Goal: Task Accomplishment & Management: Use online tool/utility

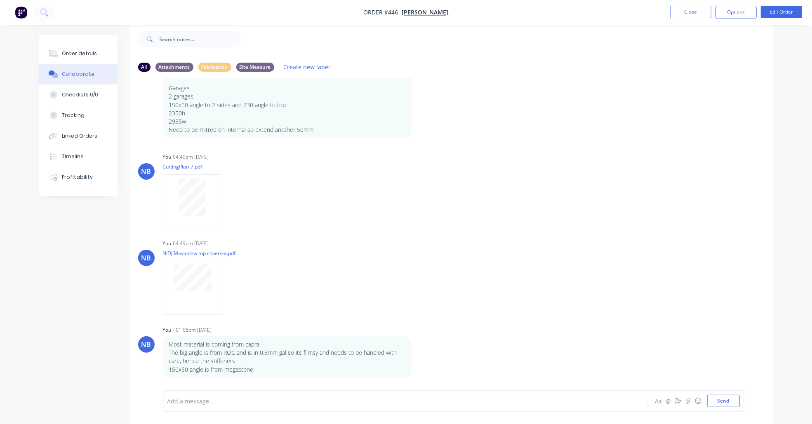
scroll to position [208, 0]
click at [66, 47] on button "Order details" at bounding box center [78, 53] width 78 height 21
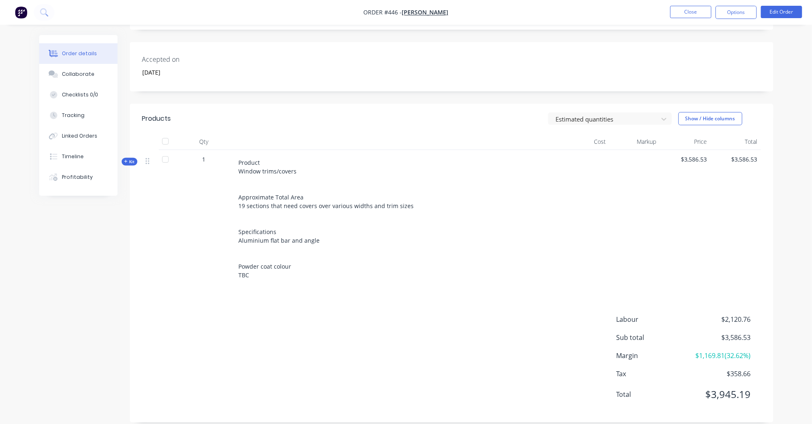
scroll to position [224, 0]
click at [133, 159] on span "Kit" at bounding box center [129, 162] width 11 height 6
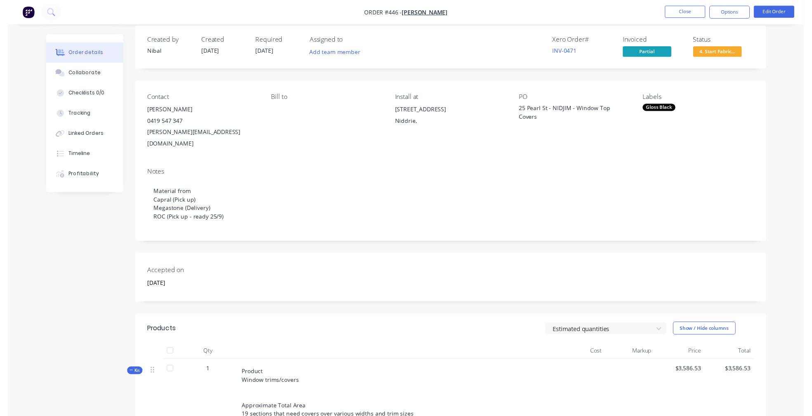
scroll to position [0, 0]
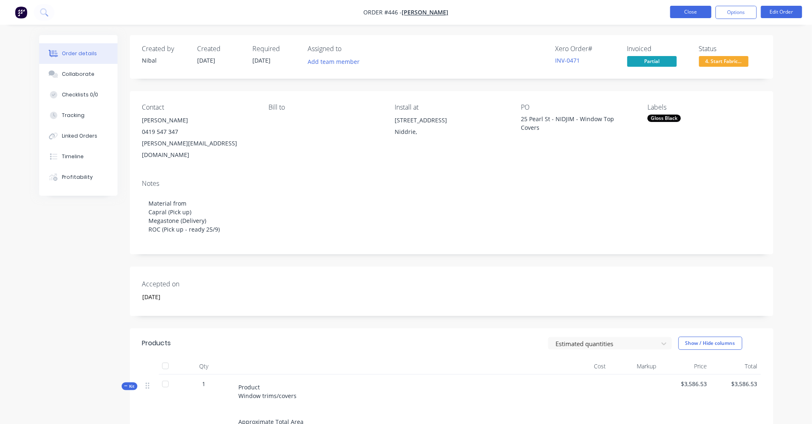
click at [685, 17] on button "Close" at bounding box center [690, 12] width 41 height 12
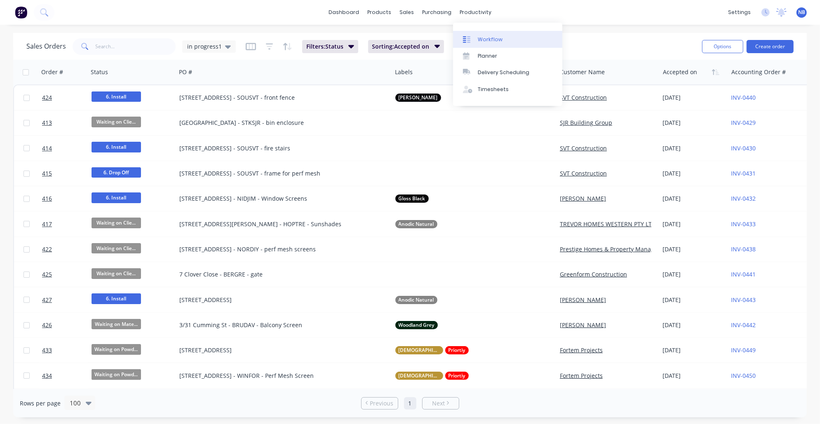
click at [488, 32] on link "Workflow" at bounding box center [507, 39] width 109 height 17
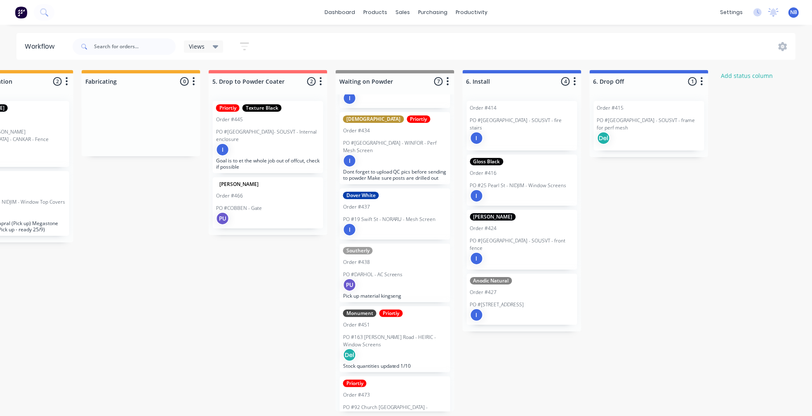
scroll to position [114, 0]
click at [412, 224] on div "I" at bounding box center [395, 230] width 104 height 13
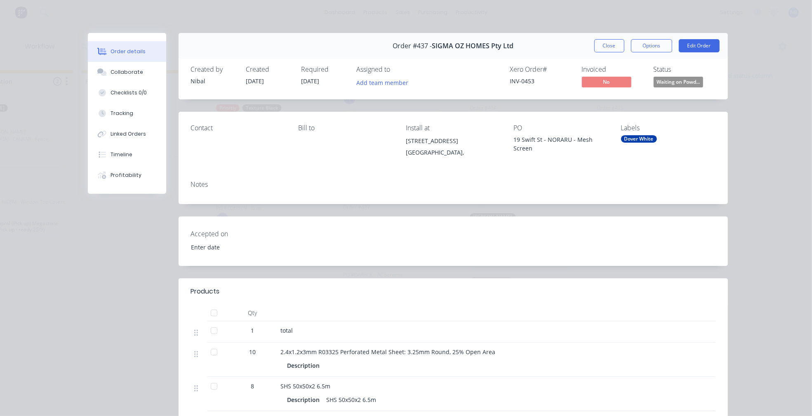
type input "[DATE]"
click at [140, 83] on button "Collaborate" at bounding box center [127, 72] width 78 height 21
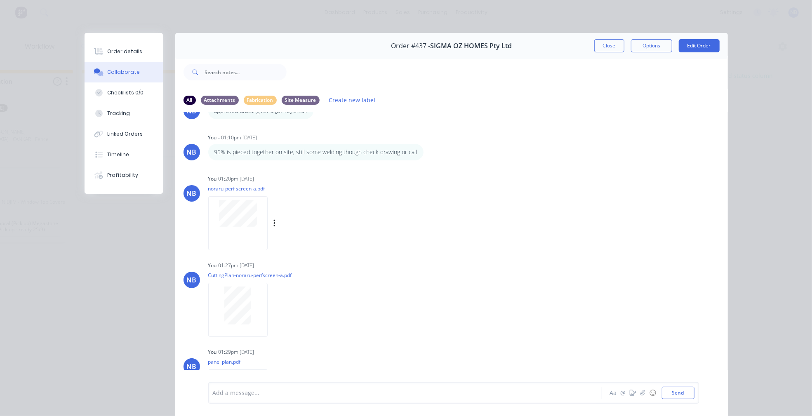
scroll to position [30, 0]
click at [217, 250] on div at bounding box center [237, 227] width 59 height 54
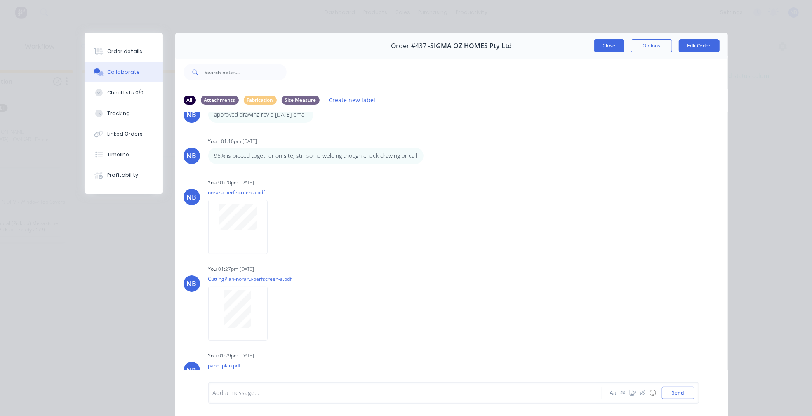
click at [596, 44] on button "Close" at bounding box center [609, 45] width 30 height 13
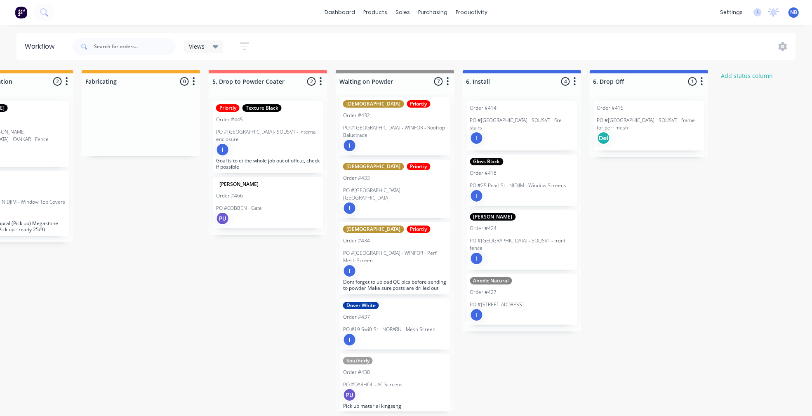
scroll to position [2, 0]
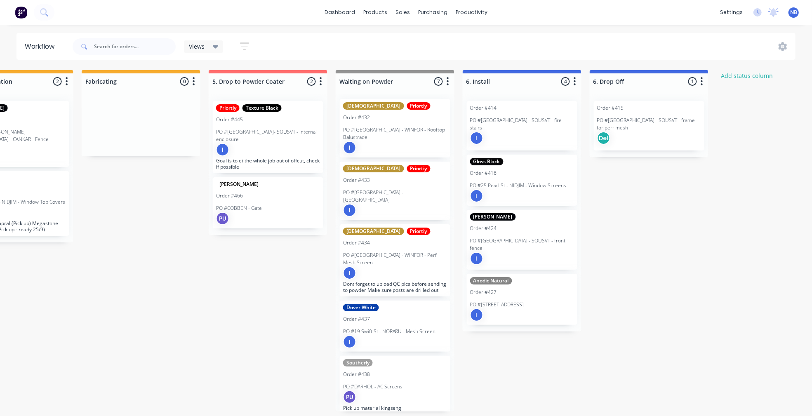
click at [401, 189] on p "PO #[GEOGRAPHIC_DATA] - [GEOGRAPHIC_DATA]" at bounding box center [395, 196] width 104 height 15
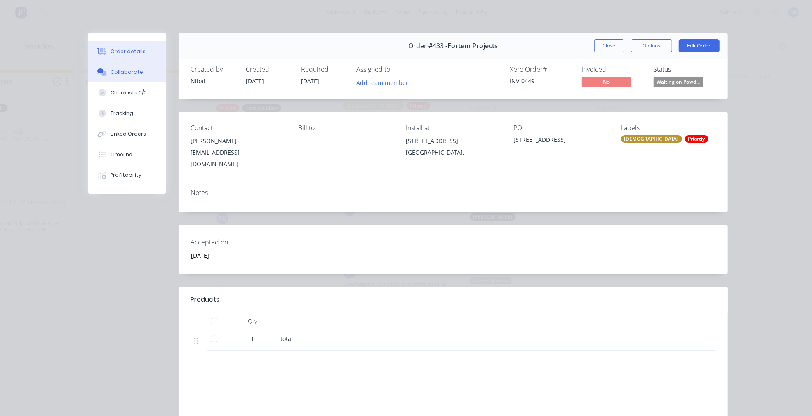
click at [111, 72] on div "Collaborate" at bounding box center [127, 71] width 33 height 7
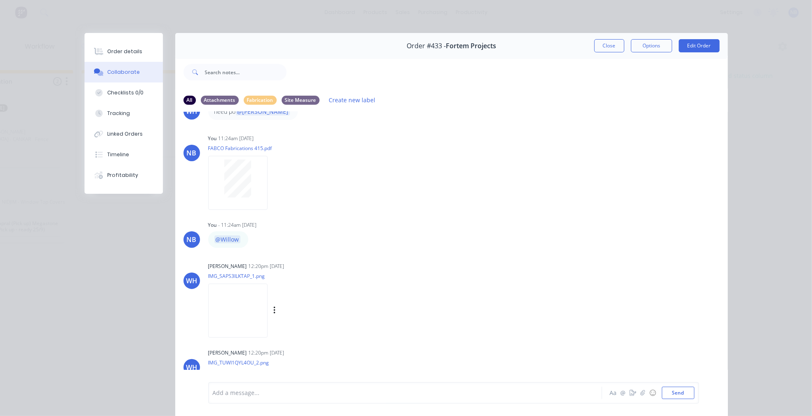
scroll to position [243, 0]
click at [623, 48] on div "Close Options Edit Order" at bounding box center [656, 45] width 125 height 13
click at [595, 52] on button "Close" at bounding box center [609, 45] width 30 height 13
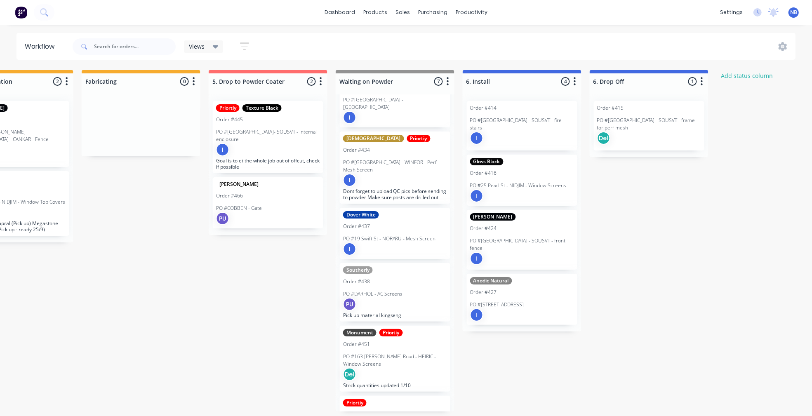
scroll to position [101, 0]
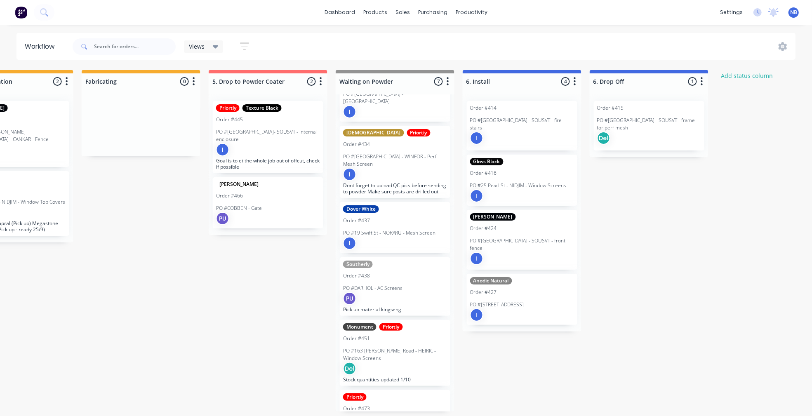
click at [413, 292] on div "PU" at bounding box center [395, 298] width 104 height 13
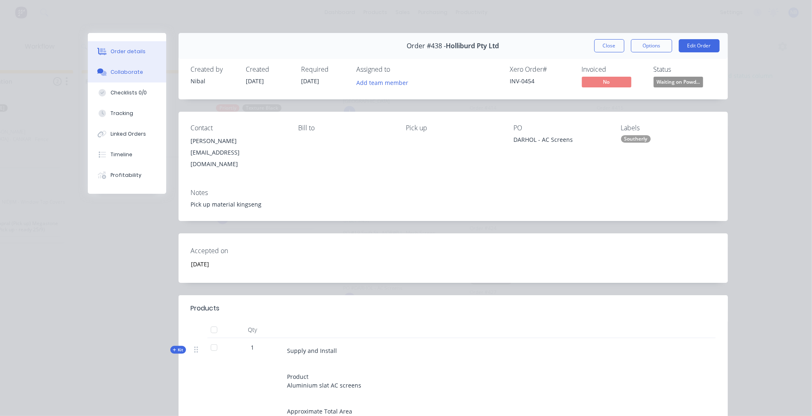
click at [118, 80] on button "Collaborate" at bounding box center [127, 72] width 78 height 21
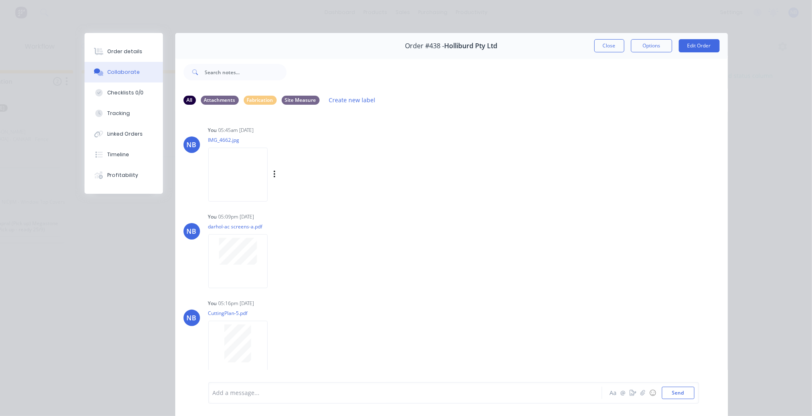
click at [233, 198] on img at bounding box center [237, 175] width 59 height 54
click at [227, 272] on div at bounding box center [237, 261] width 59 height 54
click at [608, 43] on button "Close" at bounding box center [609, 45] width 30 height 13
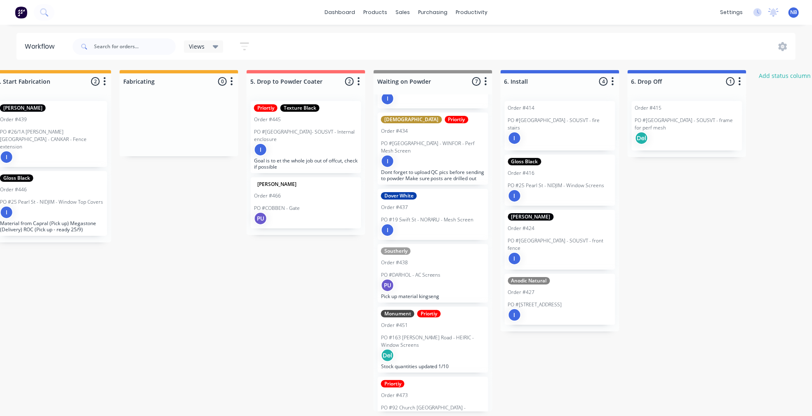
scroll to position [4, 787]
click at [49, 19] on button at bounding box center [44, 12] width 21 height 17
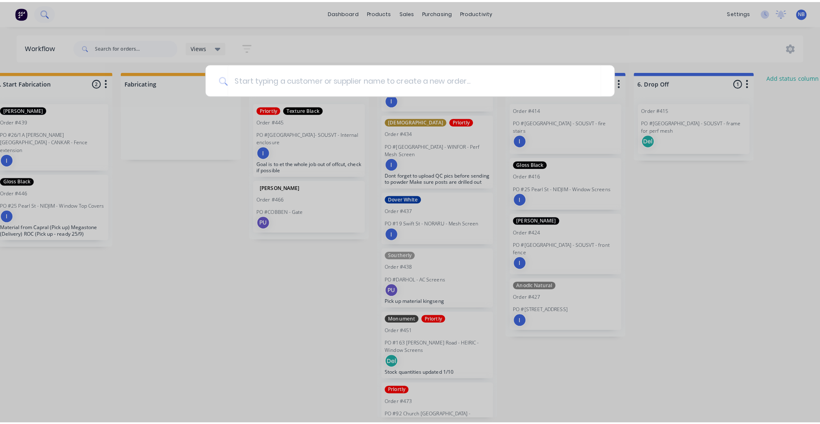
scroll to position [0, 787]
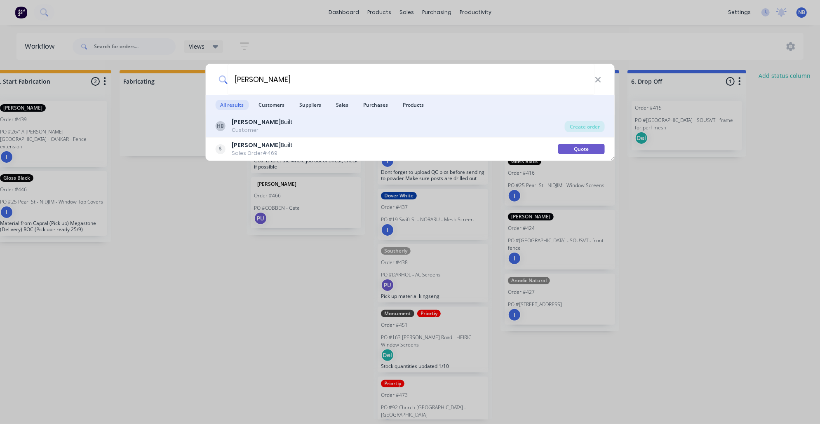
type input "[PERSON_NAME]"
click at [273, 128] on div "[PERSON_NAME] Built Customer" at bounding box center [390, 126] width 350 height 16
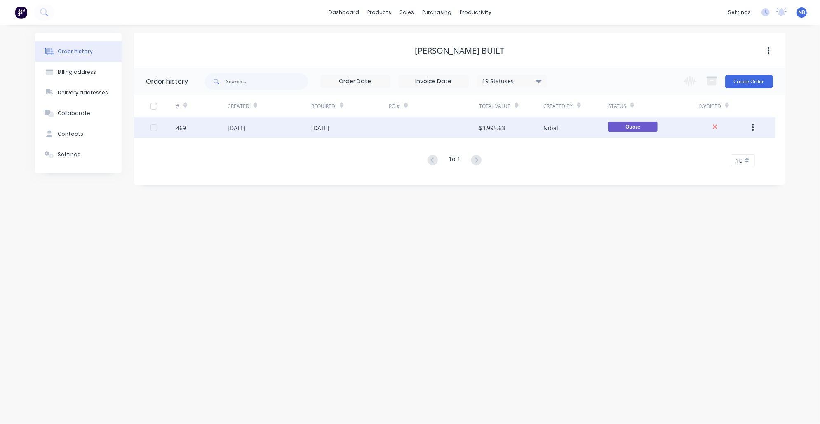
click at [276, 133] on div "[DATE]" at bounding box center [270, 128] width 84 height 21
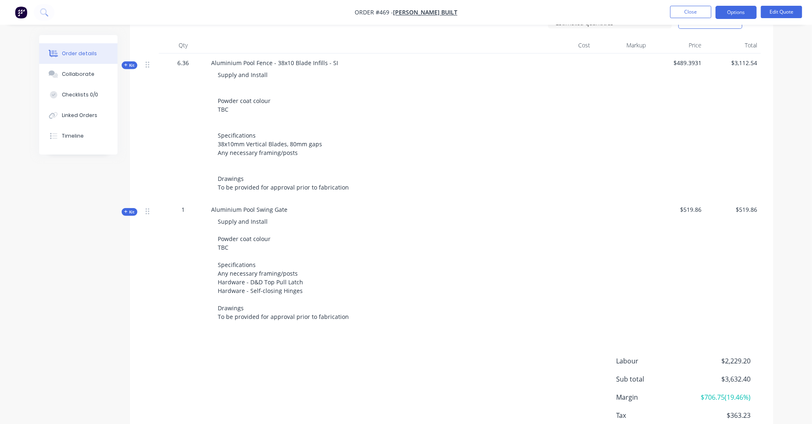
scroll to position [261, 0]
click at [125, 64] on icon "button" at bounding box center [125, 64] width 3 height 3
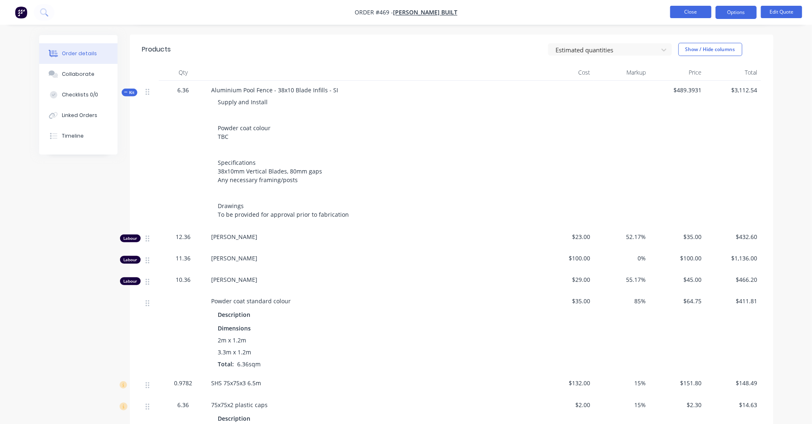
scroll to position [226, 0]
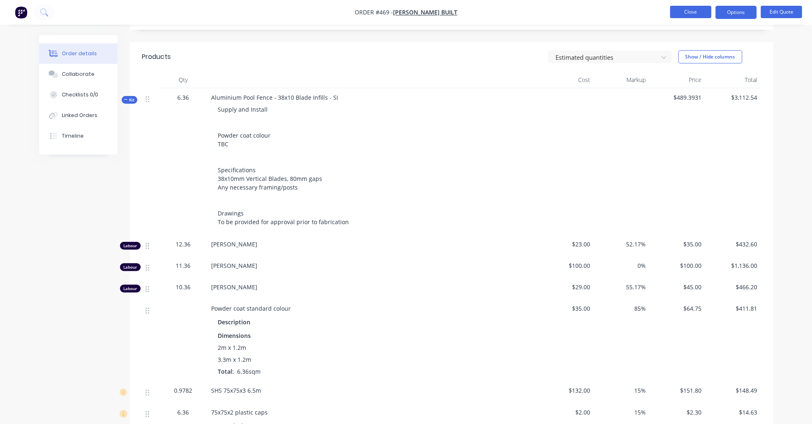
click at [700, 14] on button "Close" at bounding box center [690, 12] width 41 height 12
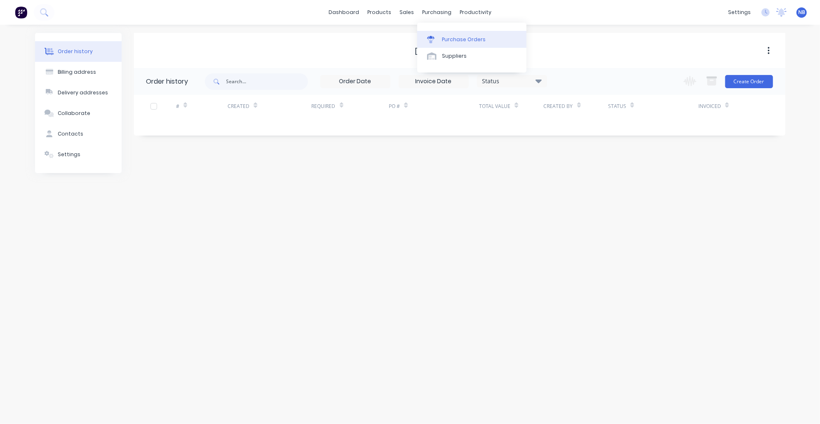
click at [446, 39] on div "Purchase Orders" at bounding box center [464, 39] width 44 height 7
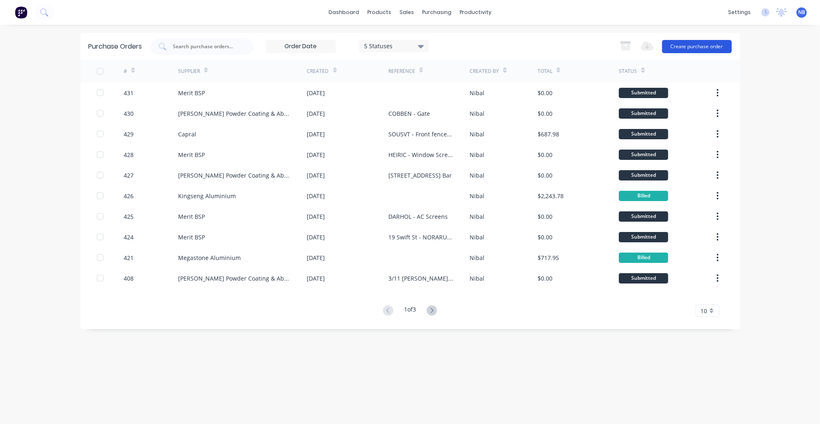
click at [712, 50] on button "Create purchase order" at bounding box center [697, 46] width 70 height 13
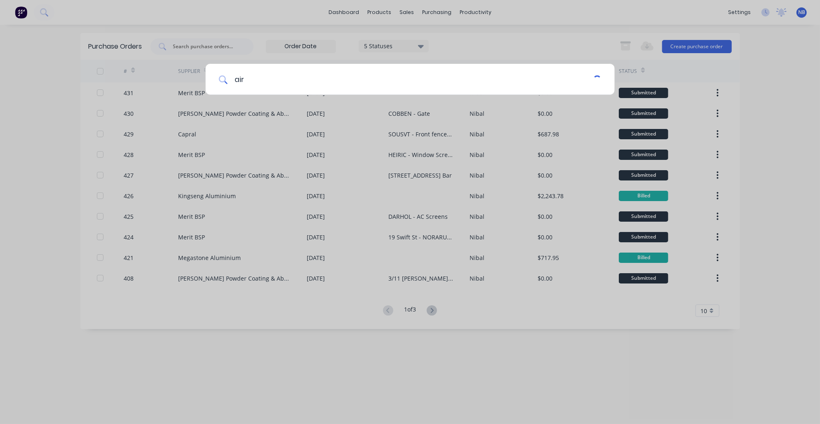
type input "air l"
click at [106, 111] on div "air l" at bounding box center [410, 212] width 820 height 424
